Goal: Task Accomplishment & Management: Use online tool/utility

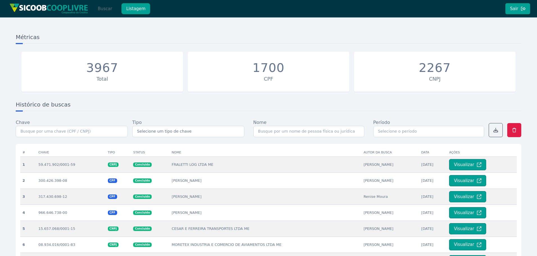
click at [104, 9] on button "Buscar" at bounding box center [105, 8] width 24 height 11
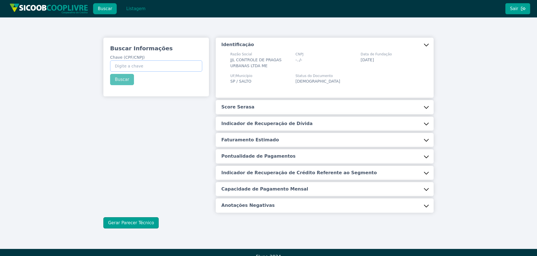
click at [145, 65] on input "Chave (CPF/CNPJ)" at bounding box center [156, 65] width 92 height 11
paste input "59.524.701/0001-72"
type input "59.524.701/0001-72"
click at [120, 79] on div "Buscar Informações Chave (CPF/CNPJ) 59.524.701/0001-72 Buscar" at bounding box center [156, 65] width 106 height 54
click at [120, 79] on button "Buscar" at bounding box center [122, 79] width 24 height 11
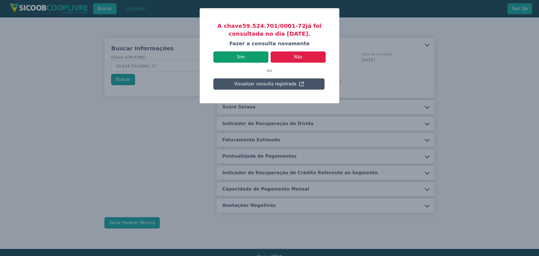
click at [239, 59] on button "Sim" at bounding box center [240, 56] width 55 height 11
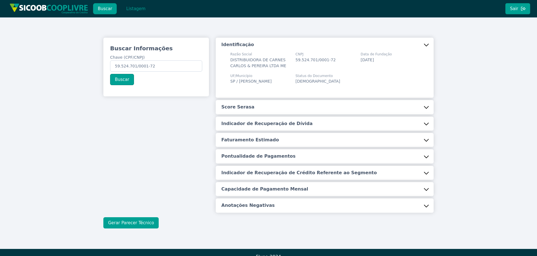
click at [137, 226] on button "Gerar Parecer Técnico" at bounding box center [130, 222] width 55 height 11
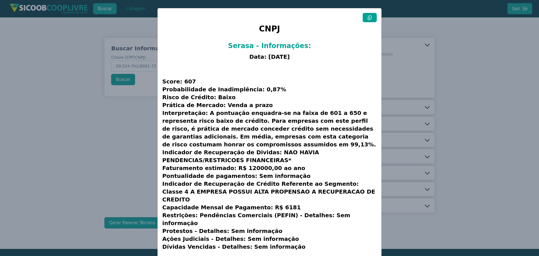
click at [373, 16] on button at bounding box center [370, 17] width 14 height 9
drag, startPoint x: 110, startPoint y: 115, endPoint x: 206, endPoint y: 2, distance: 148.3
click at [112, 112] on modal-container "CNPJ Serasa - Informações: Data: [DATE] Score: 607 Probabilidade de Inadimplênc…" at bounding box center [269, 128] width 539 height 256
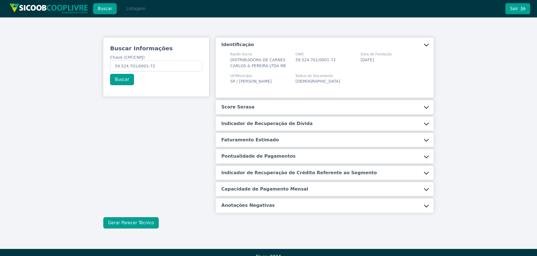
click at [130, 12] on button "Listagem" at bounding box center [135, 8] width 29 height 11
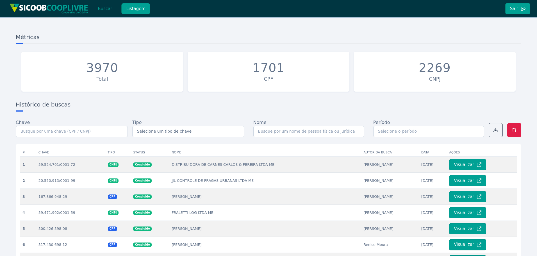
click at [110, 11] on button "Buscar" at bounding box center [105, 8] width 24 height 11
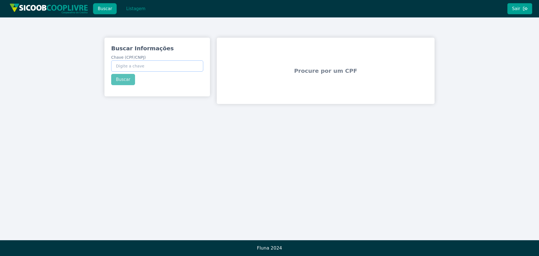
click at [151, 67] on input "Chave (CPF/CNPJ)" at bounding box center [157, 65] width 92 height 11
paste input "25.254.183/0001-00"
type input "25.254.183/0001-00"
click at [130, 82] on div "Buscar Informações Chave (CPF/CNPJ) 25.254.183/0001-00 Buscar" at bounding box center [157, 65] width 106 height 54
click at [125, 81] on button "Buscar" at bounding box center [123, 79] width 24 height 11
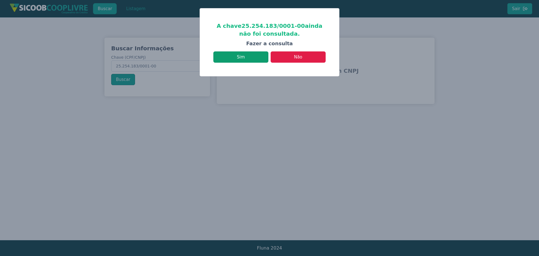
click at [240, 63] on div "A chave 25.254.183/0001-00 ainda não foi consultada. Fazer a consulta Sim Não" at bounding box center [269, 42] width 139 height 68
click at [240, 60] on button "Sim" at bounding box center [240, 56] width 55 height 11
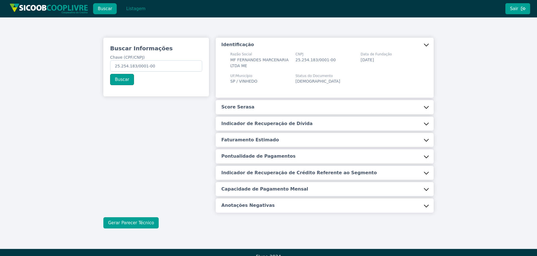
click at [136, 224] on button "Gerar Parecer Técnico" at bounding box center [130, 222] width 55 height 11
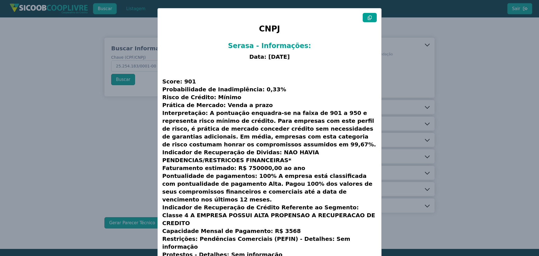
click at [374, 16] on button at bounding box center [370, 17] width 14 height 9
